Goal: Task Accomplishment & Management: Manage account settings

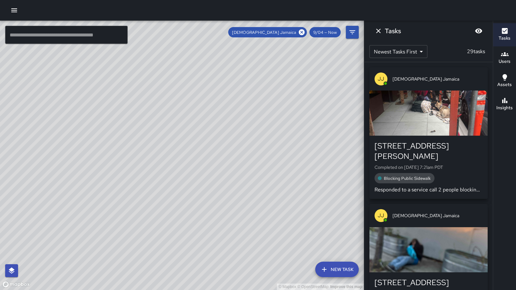
scroll to position [3591, 0]
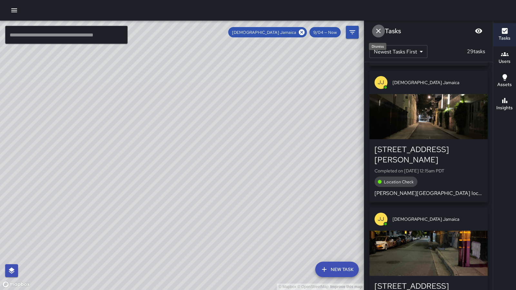
click at [379, 31] on icon "Dismiss" at bounding box center [378, 31] width 5 height 5
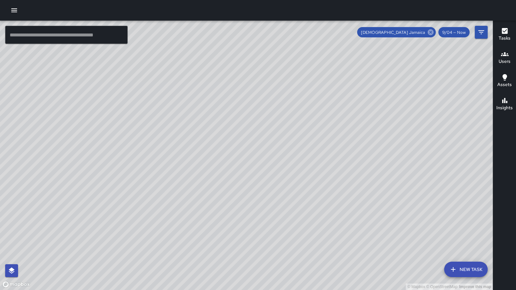
click at [427, 32] on icon at bounding box center [430, 32] width 6 height 6
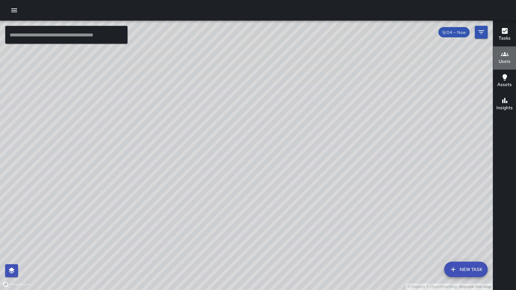
click at [509, 58] on h6 "Users" at bounding box center [504, 61] width 12 height 7
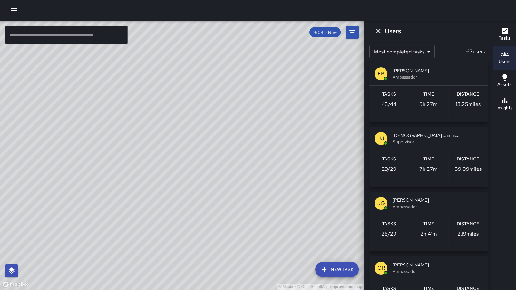
scroll to position [399, 0]
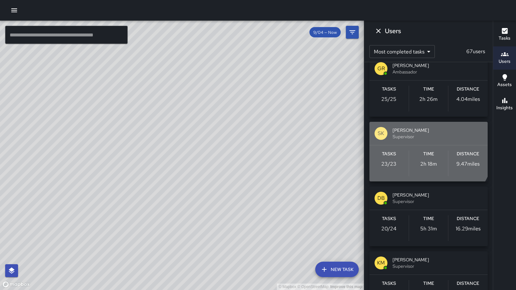
click at [417, 145] on div "SK [PERSON_NAME] Supervisor" at bounding box center [428, 133] width 118 height 23
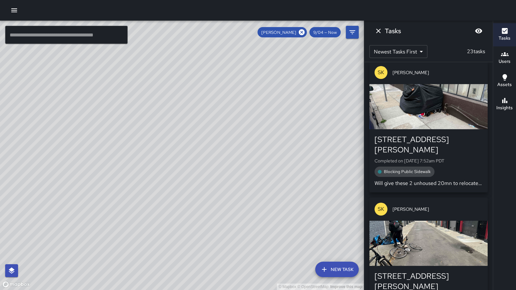
scroll to position [2475, 0]
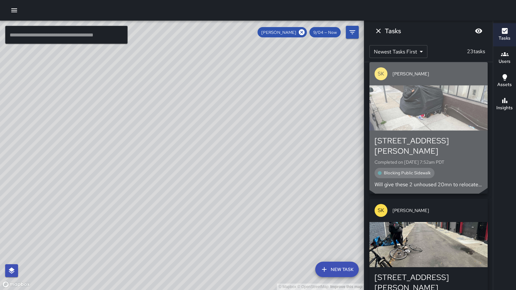
click at [427, 130] on div "button" at bounding box center [428, 107] width 118 height 45
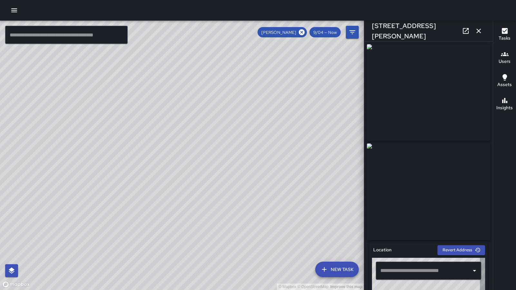
type input "**********"
click at [477, 31] on icon "button" at bounding box center [478, 31] width 5 height 5
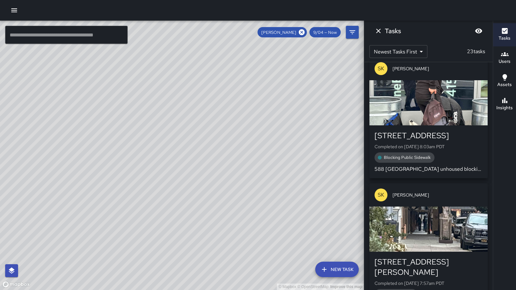
scroll to position [2217, 0]
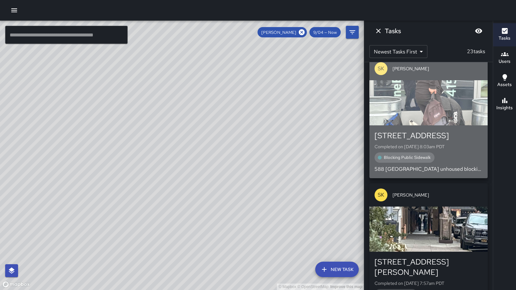
click at [453, 125] on div "button" at bounding box center [428, 102] width 118 height 45
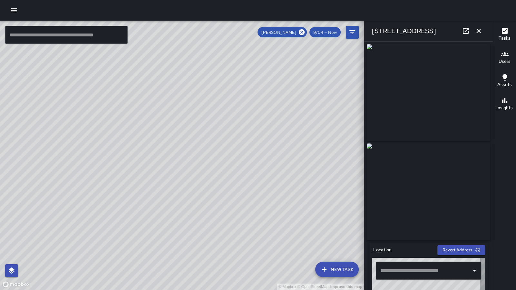
type input "**********"
click at [478, 31] on icon "button" at bounding box center [478, 31] width 5 height 5
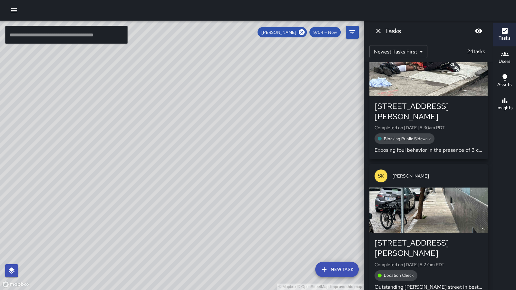
scroll to position [1281, 0]
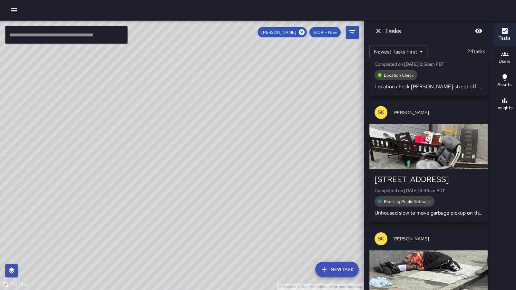
click at [456, 151] on div "button" at bounding box center [428, 146] width 118 height 45
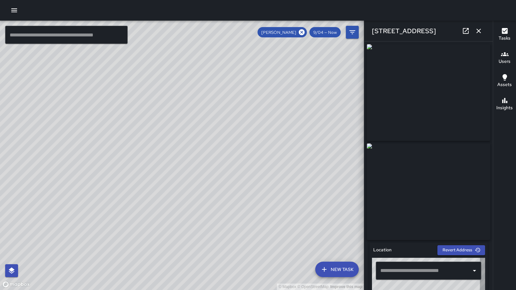
type input "**********"
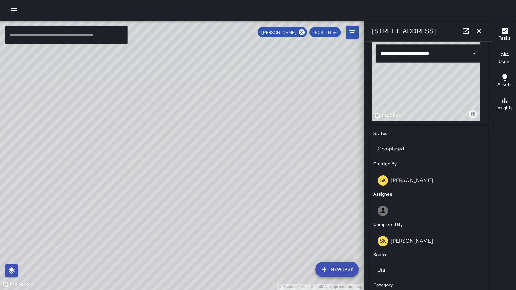
scroll to position [415, 0]
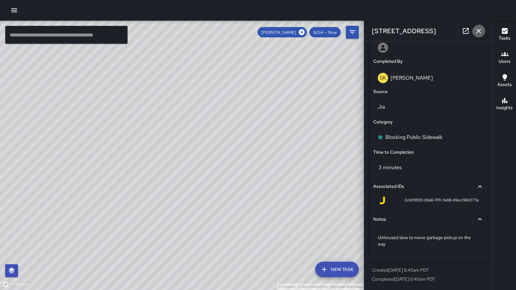
click at [475, 30] on icon "button" at bounding box center [478, 31] width 8 height 8
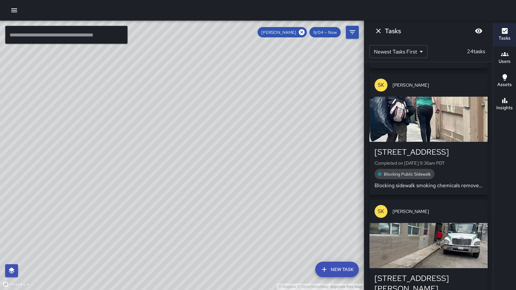
scroll to position [245, 0]
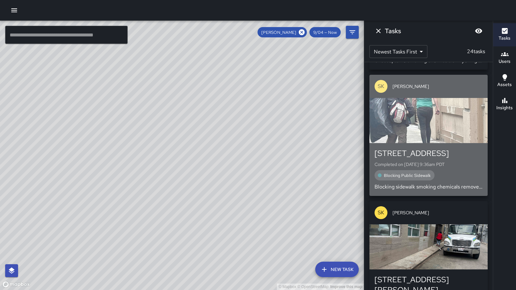
click at [438, 132] on div "button" at bounding box center [428, 120] width 118 height 45
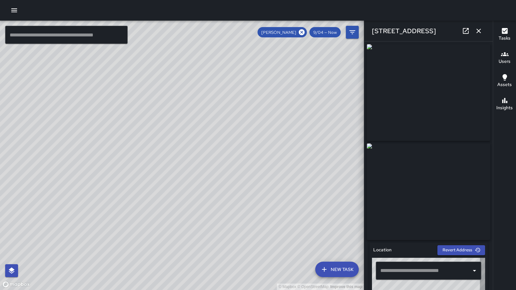
type input "**********"
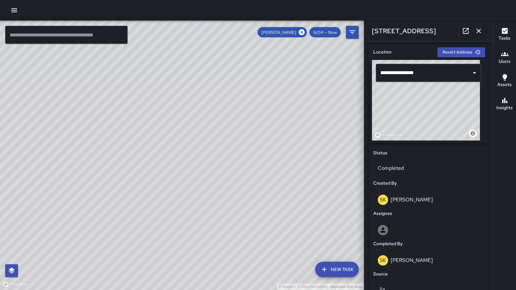
scroll to position [0, 0]
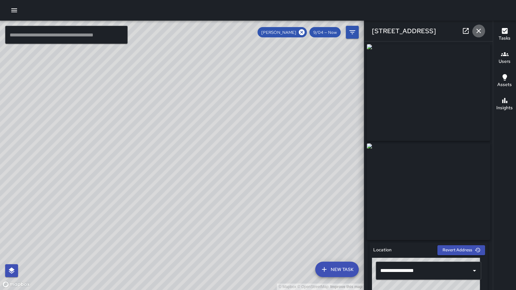
click at [477, 32] on icon "button" at bounding box center [478, 31] width 8 height 8
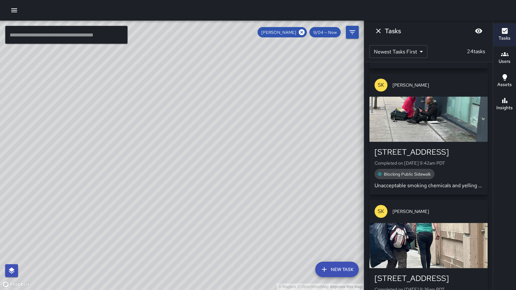
scroll to position [116, 0]
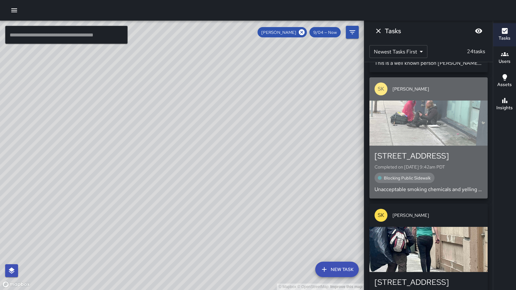
click at [436, 132] on div "button" at bounding box center [428, 122] width 118 height 45
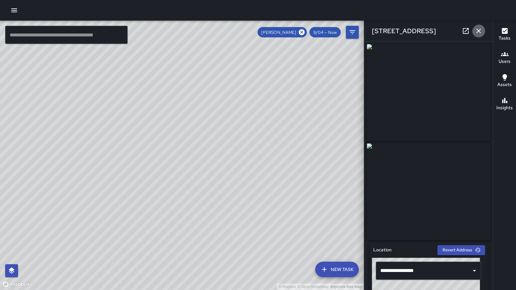
click at [476, 33] on icon "button" at bounding box center [478, 31] width 5 height 5
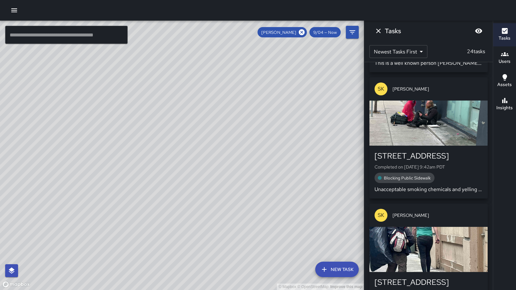
scroll to position [0, 0]
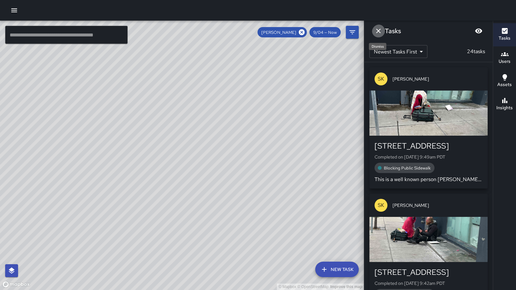
click at [376, 31] on icon "Dismiss" at bounding box center [378, 31] width 8 height 8
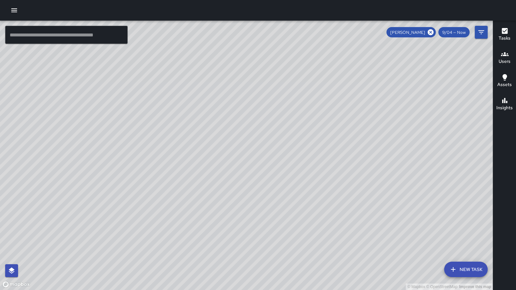
drag, startPoint x: 385, startPoint y: 99, endPoint x: 324, endPoint y: 122, distance: 65.3
click at [324, 122] on div "© Mapbox © OpenStreetMap Improve this map" at bounding box center [246, 155] width 492 height 269
